Goal: Check status: Check status

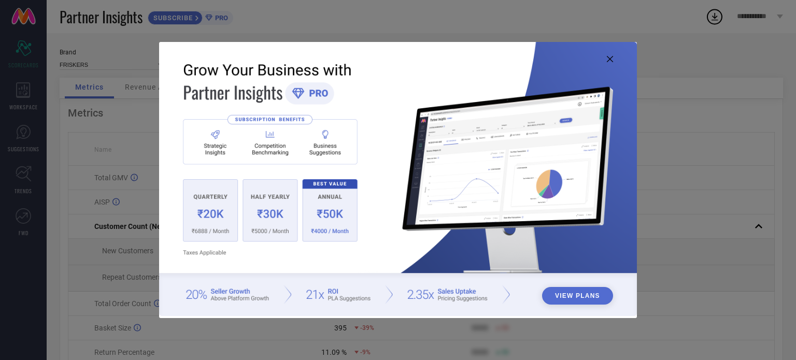
click at [612, 62] on icon at bounding box center [610, 59] width 6 height 6
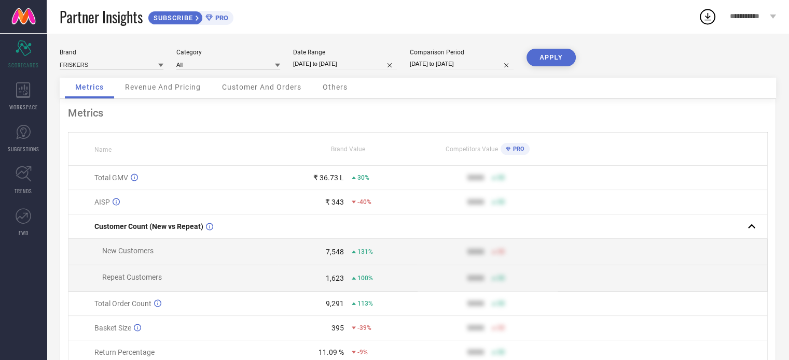
click at [338, 65] on input "[DATE] to [DATE]" at bounding box center [345, 64] width 104 height 11
select select "7"
select select "2025"
select select "8"
select select "2025"
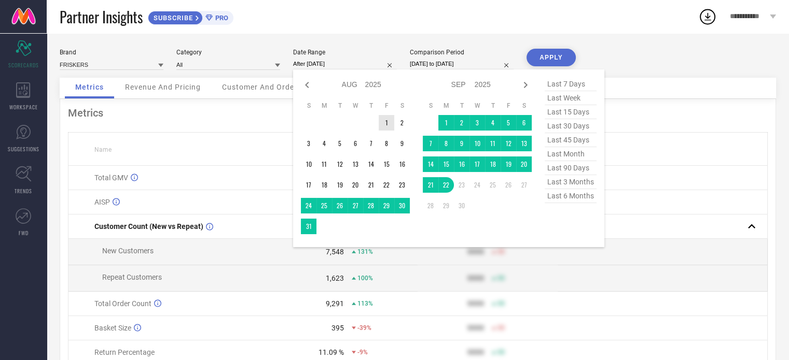
click at [388, 124] on td "1" at bounding box center [386, 123] width 16 height 16
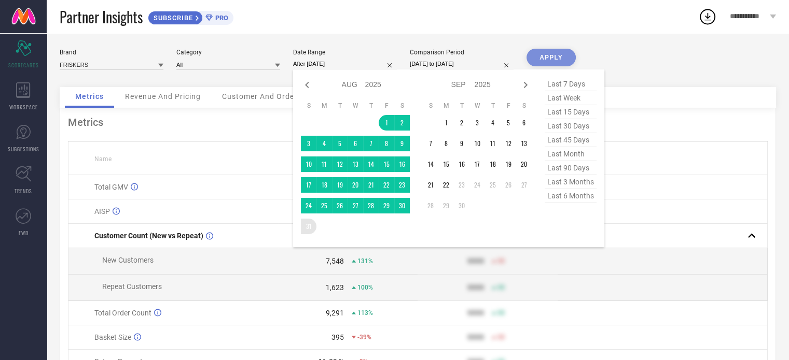
type input "[DATE] to [DATE]"
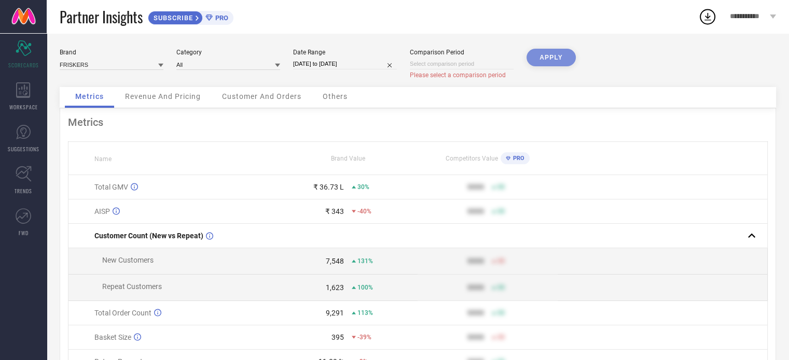
click at [471, 64] on input at bounding box center [462, 64] width 104 height 11
select select "8"
select select "2025"
select select "9"
select select "2025"
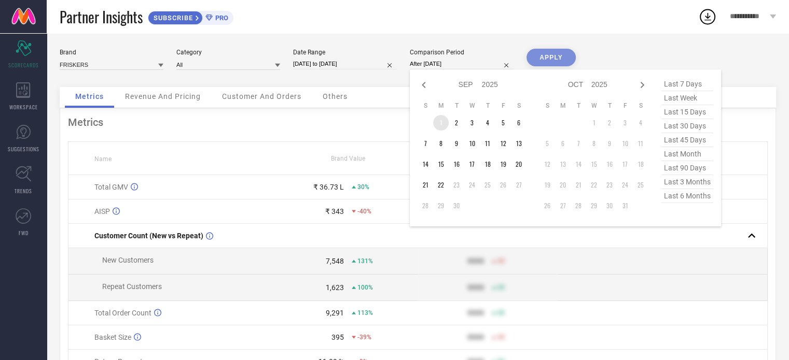
click at [441, 120] on td "1" at bounding box center [441, 123] width 16 height 16
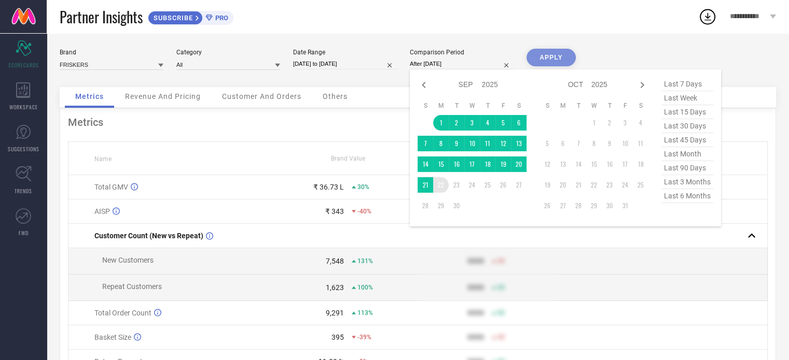
type input "[DATE] to [DATE]"
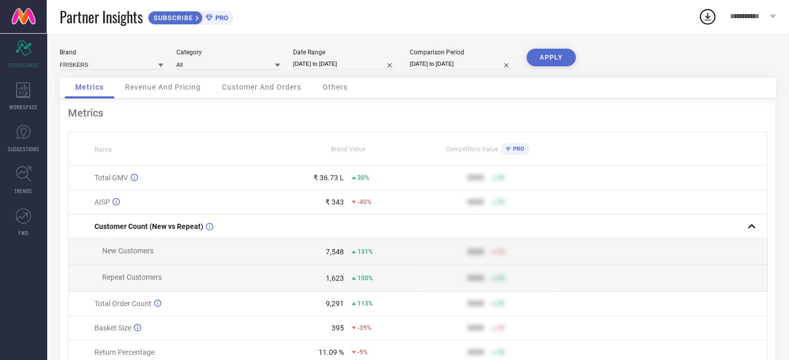
click at [537, 61] on button "APPLY" at bounding box center [550, 58] width 49 height 18
click at [162, 92] on div "Revenue And Pricing" at bounding box center [163, 88] width 96 height 21
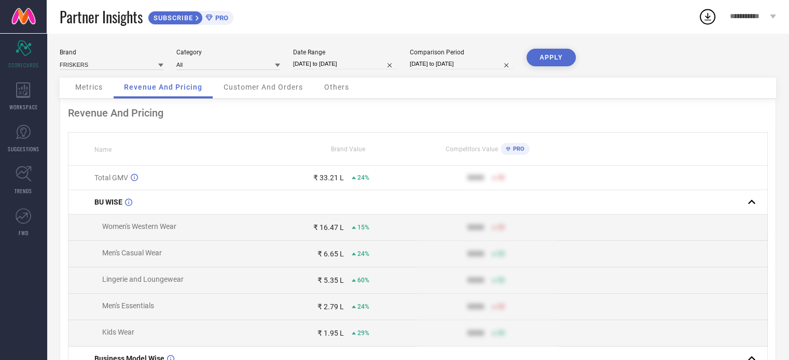
click at [288, 90] on span "Customer And Orders" at bounding box center [262, 87] width 79 height 8
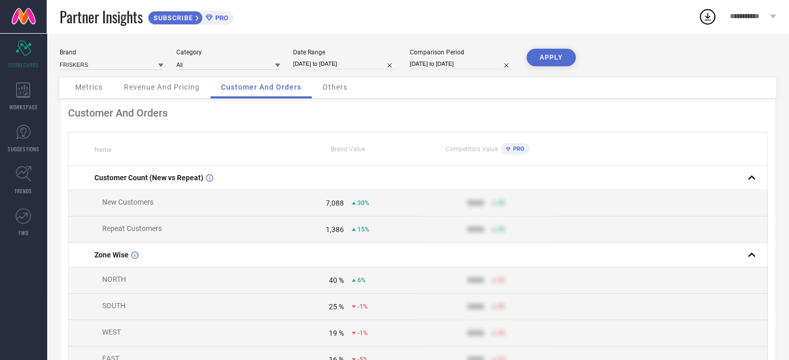
click at [338, 91] on span "Others" at bounding box center [334, 87] width 25 height 8
